Goal: Information Seeking & Learning: Check status

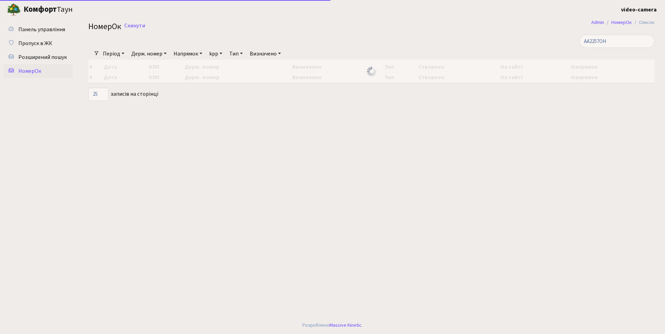
select select "25"
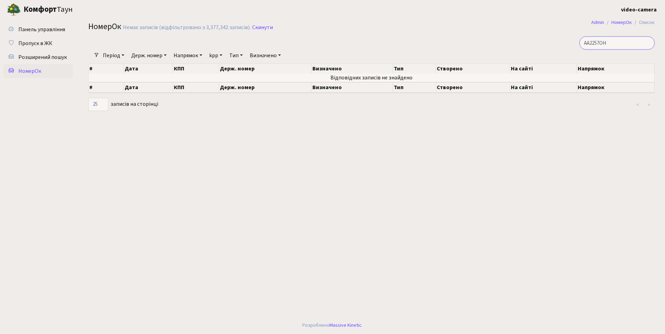
click at [629, 41] on input "AA2257OH" at bounding box center [617, 42] width 75 height 13
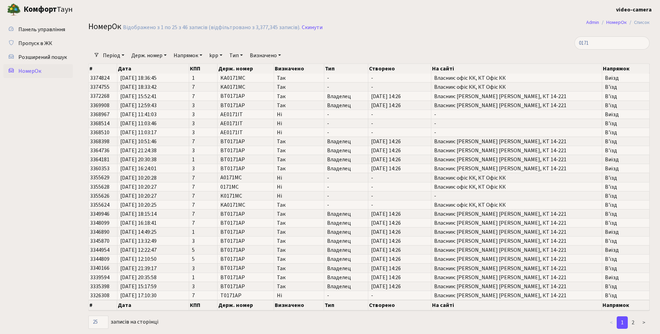
click at [452, 32] on h2 "НомерОк Відображено з 1 по 25 з 46 записів (відфільтровано з 3,377,345 записів)…" at bounding box center [368, 28] width 561 height 12
click at [62, 177] on ul "Панель управління Пропуск в ЖК Розширений пошук [GEOGRAPHIC_DATA]" at bounding box center [37, 174] width 69 height 303
click at [604, 44] on input "0171" at bounding box center [611, 42] width 75 height 13
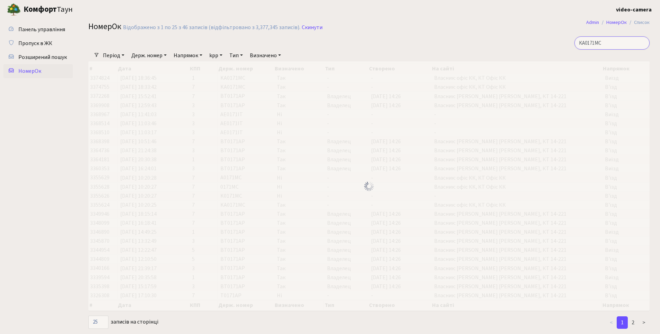
type input "KA0171MC"
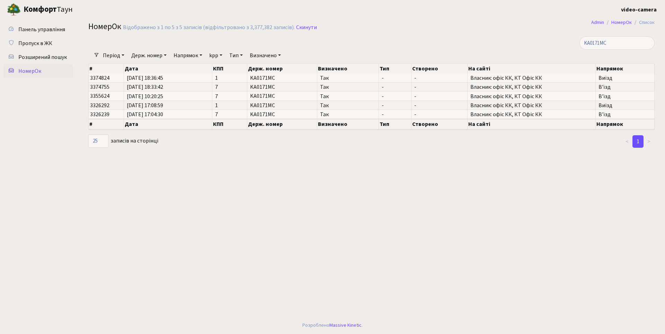
drag, startPoint x: 69, startPoint y: 230, endPoint x: 73, endPoint y: 227, distance: 4.9
click at [69, 230] on ul "Панель управління Пропуск в ЖК Розширений пошук [GEOGRAPHIC_DATA]" at bounding box center [37, 168] width 69 height 290
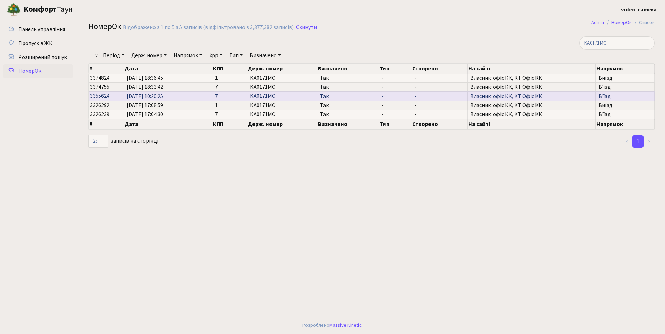
click at [164, 98] on span "[DATE] 10:20:25" at bounding box center [168, 97] width 83 height 6
